Goal: Transaction & Acquisition: Obtain resource

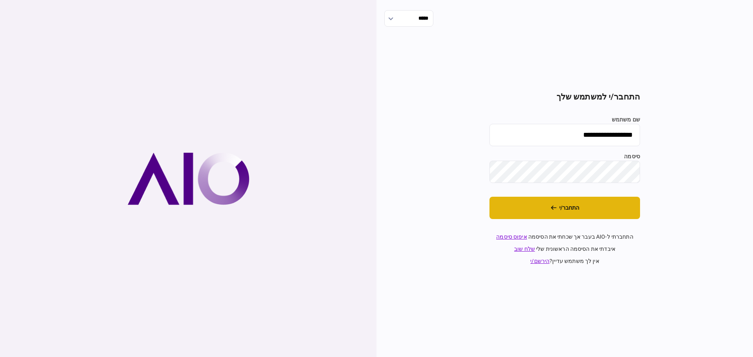
click at [572, 213] on button "התחבר/י" at bounding box center [565, 208] width 151 height 22
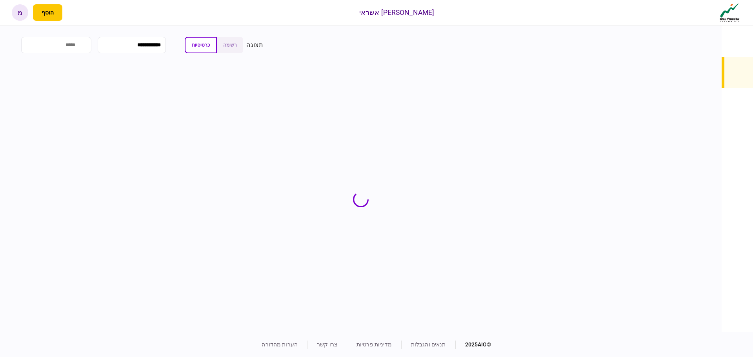
drag, startPoint x: 170, startPoint y: 26, endPoint x: 190, endPoint y: 0, distance: 32.5
click at [171, 26] on section "**********" at bounding box center [361, 179] width 722 height 307
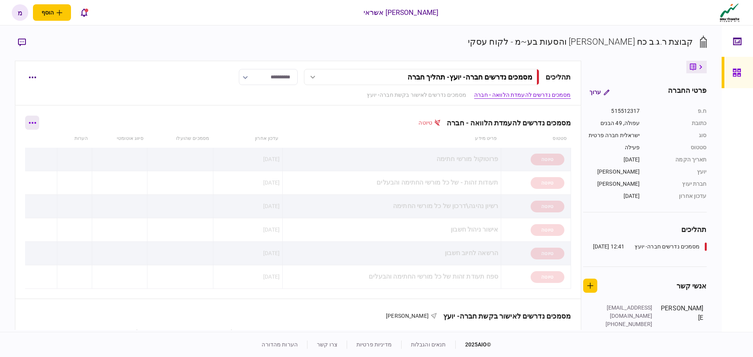
click at [38, 121] on button "button" at bounding box center [32, 123] width 14 height 14
click at [132, 113] on div at bounding box center [376, 178] width 753 height 357
click at [35, 73] on button "button" at bounding box center [32, 77] width 14 height 14
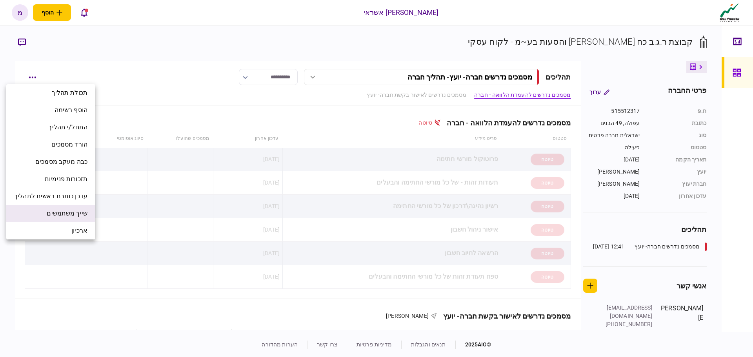
click at [79, 215] on span "שייך משתמשים" at bounding box center [67, 213] width 41 height 9
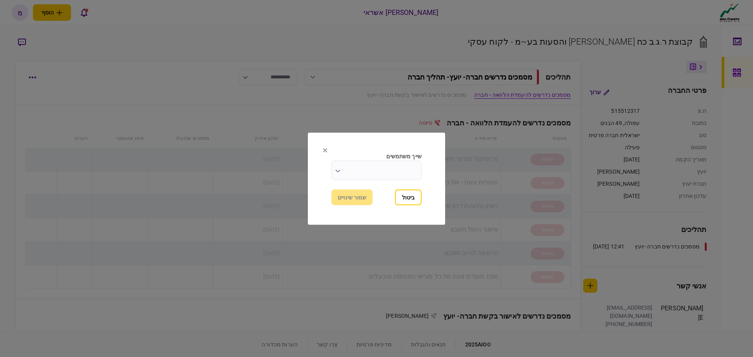
click at [355, 167] on input "שייך משתמשים" at bounding box center [377, 170] width 90 height 20
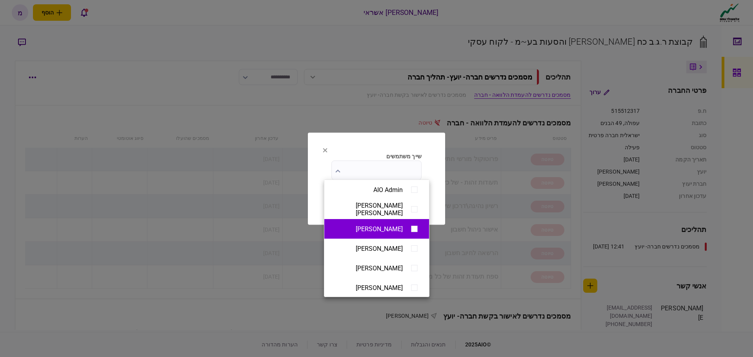
scroll to position [78, 0]
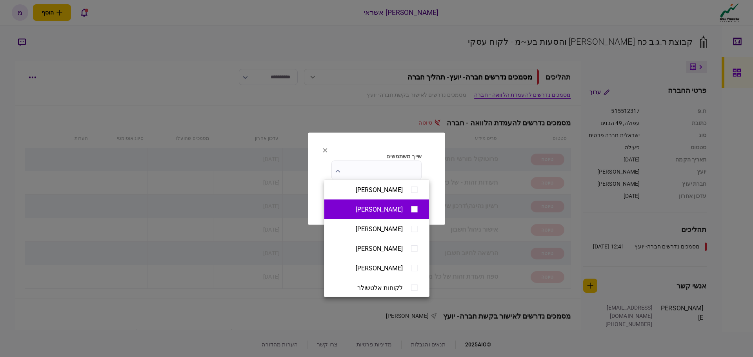
type input "**********"
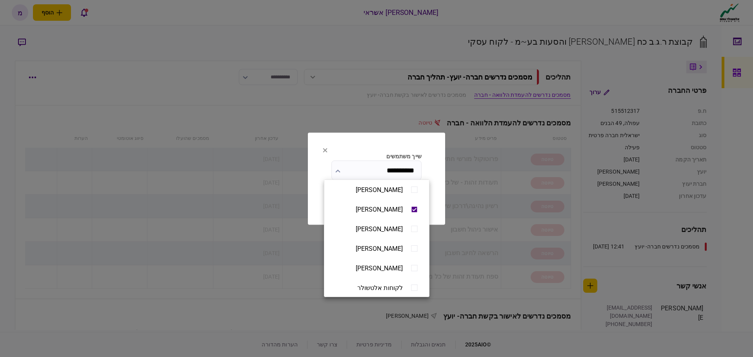
click at [436, 194] on div at bounding box center [376, 178] width 753 height 357
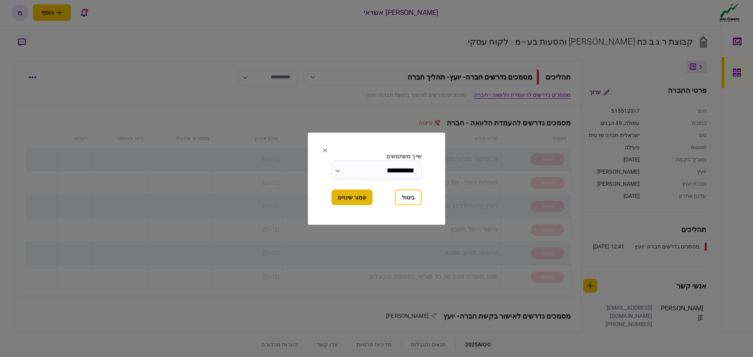
click at [344, 196] on button "שמור שינויים" at bounding box center [352, 198] width 41 height 16
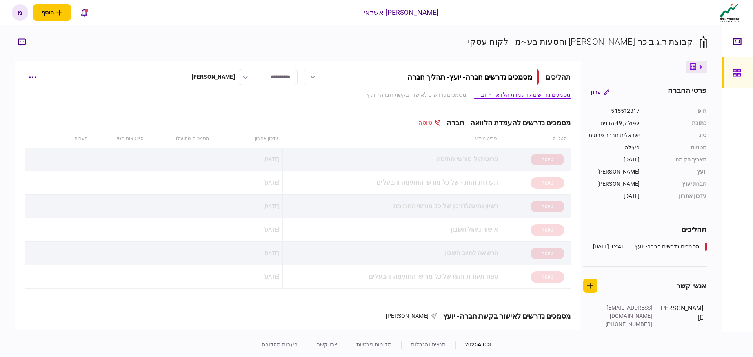
click at [728, 69] on link at bounding box center [737, 72] width 31 height 31
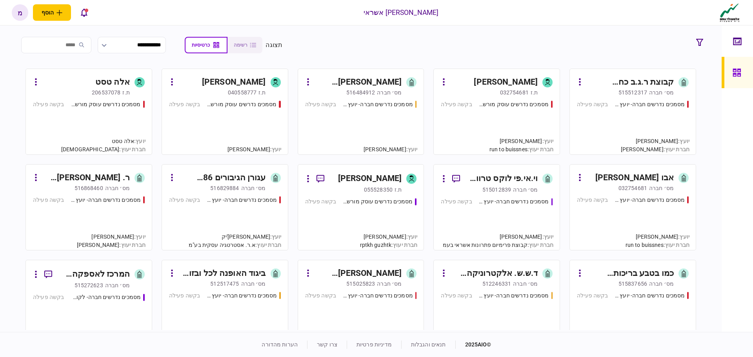
click at [468, 48] on section "**********" at bounding box center [361, 45] width 692 height 20
click at [603, 109] on div "מסמכים נדרשים חברה- יועץ - תהליך חברה בקשה פעילה" at bounding box center [633, 123] width 112 height 47
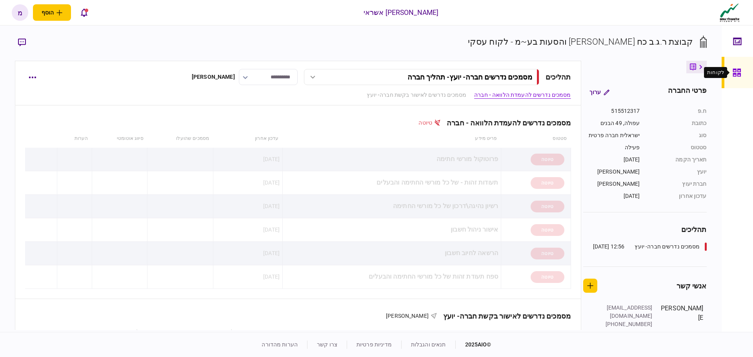
click at [745, 77] on div at bounding box center [739, 72] width 13 height 31
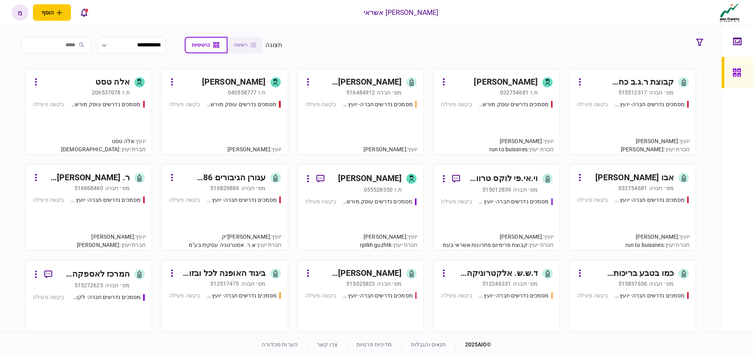
click at [623, 114] on div "מסמכים נדרשים חברה- יועץ - תהליך חברה בקשה פעילה" at bounding box center [633, 123] width 112 height 47
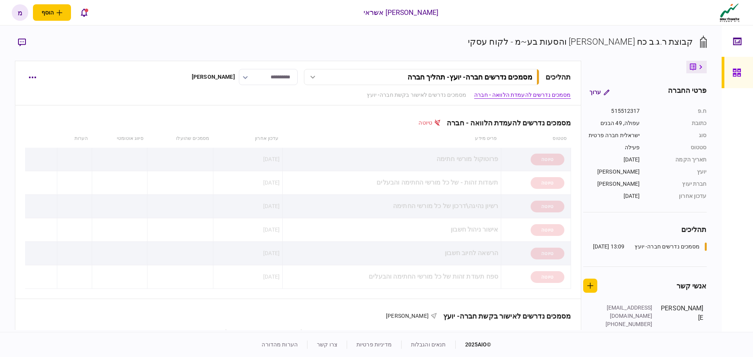
click at [99, 75] on div "**********" at bounding box center [307, 77] width 528 height 16
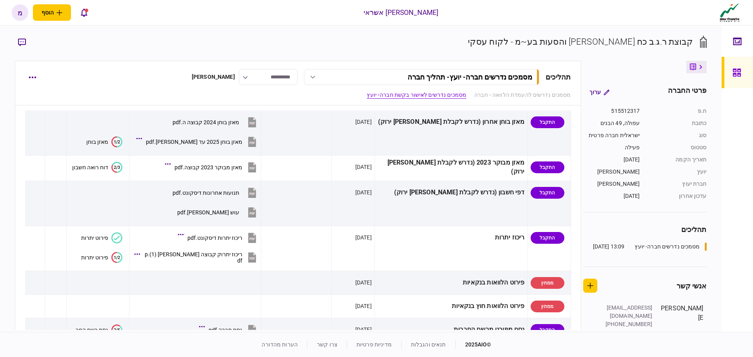
scroll to position [151, 0]
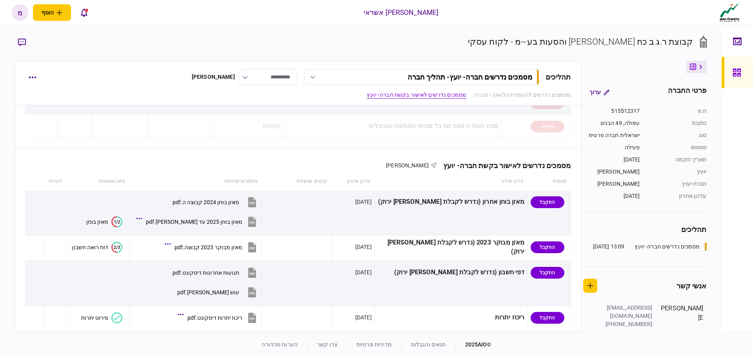
click at [727, 76] on link at bounding box center [737, 72] width 31 height 31
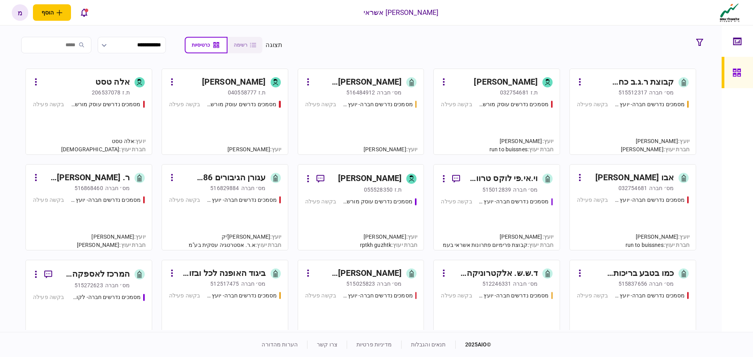
click at [664, 129] on div "מסמכים נדרשים חברה- יועץ - תהליך חברה בקשה פעילה" at bounding box center [633, 123] width 112 height 47
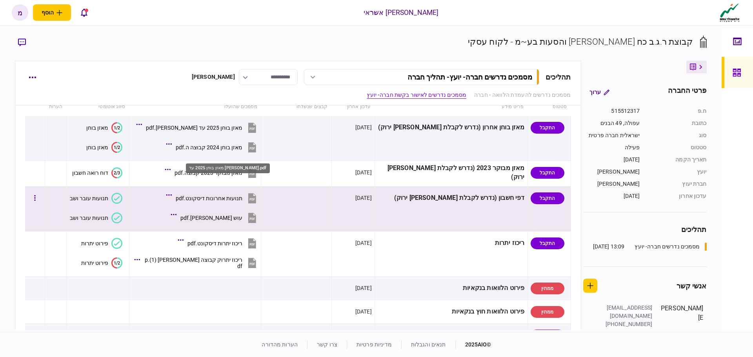
scroll to position [157, 0]
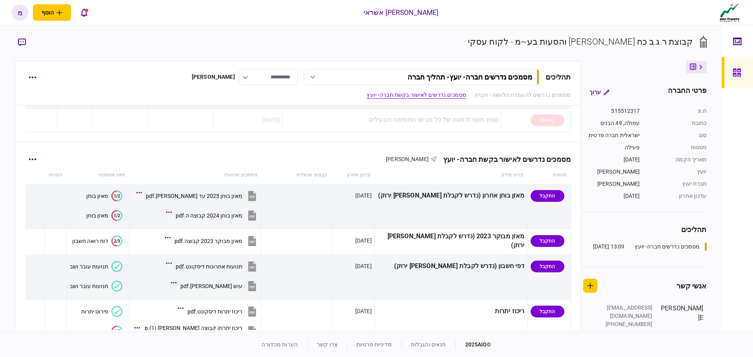
click at [44, 157] on div "מסמכים נדרשים לאישור בקשת חברה- יועץ [PERSON_NAME]" at bounding box center [298, 154] width 546 height 24
click at [39, 159] on button "button" at bounding box center [32, 159] width 14 height 14
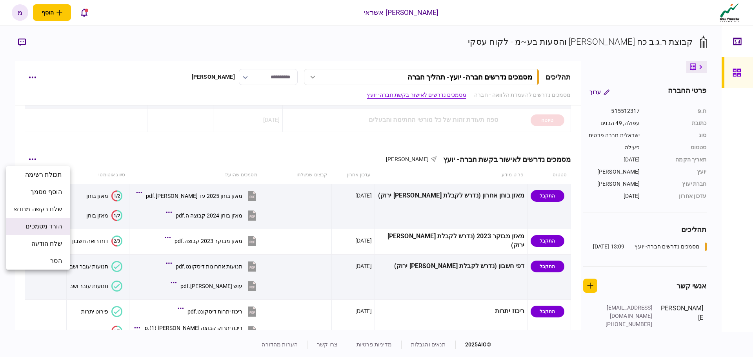
click at [57, 225] on span "הורד מסמכים" at bounding box center [44, 226] width 36 height 9
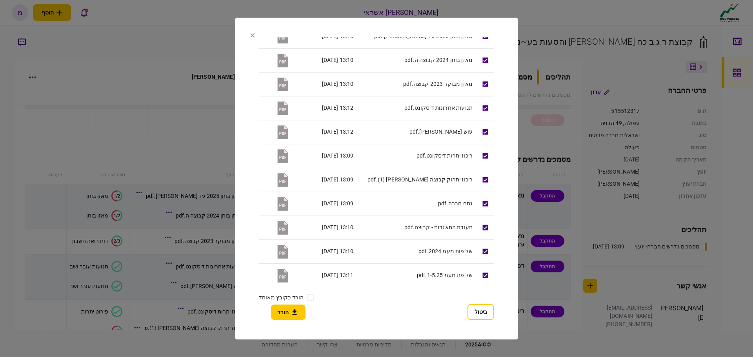
scroll to position [0, 0]
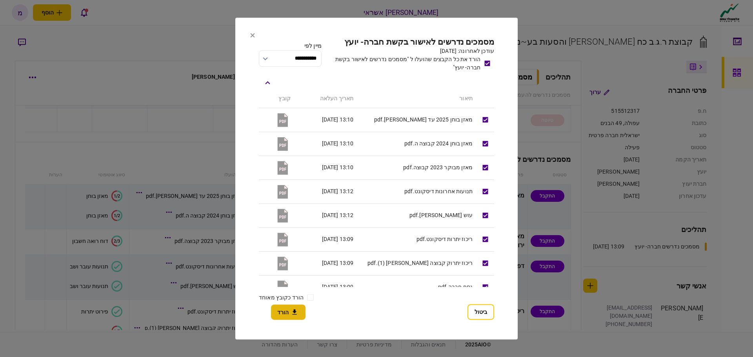
click at [286, 312] on button "הורד" at bounding box center [288, 312] width 35 height 15
